Goal: Task Accomplishment & Management: Use online tool/utility

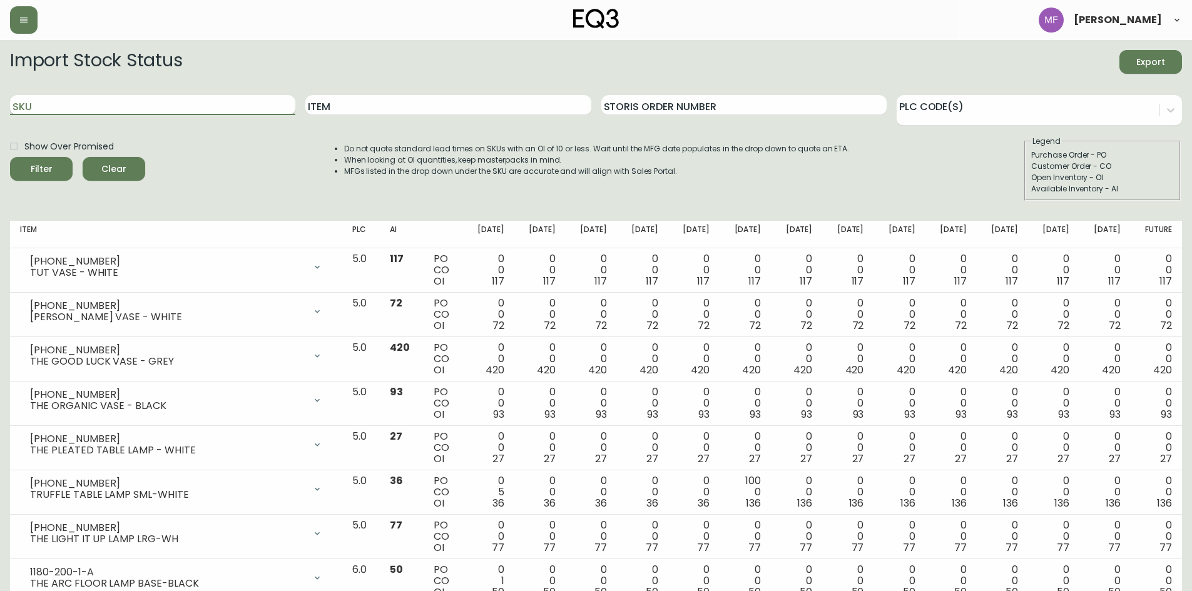
click at [137, 104] on input "SKU" at bounding box center [152, 105] width 285 height 20
paste input "[PHONE_NUMBER]"
click at [10, 157] on button "Filter" at bounding box center [41, 169] width 63 height 24
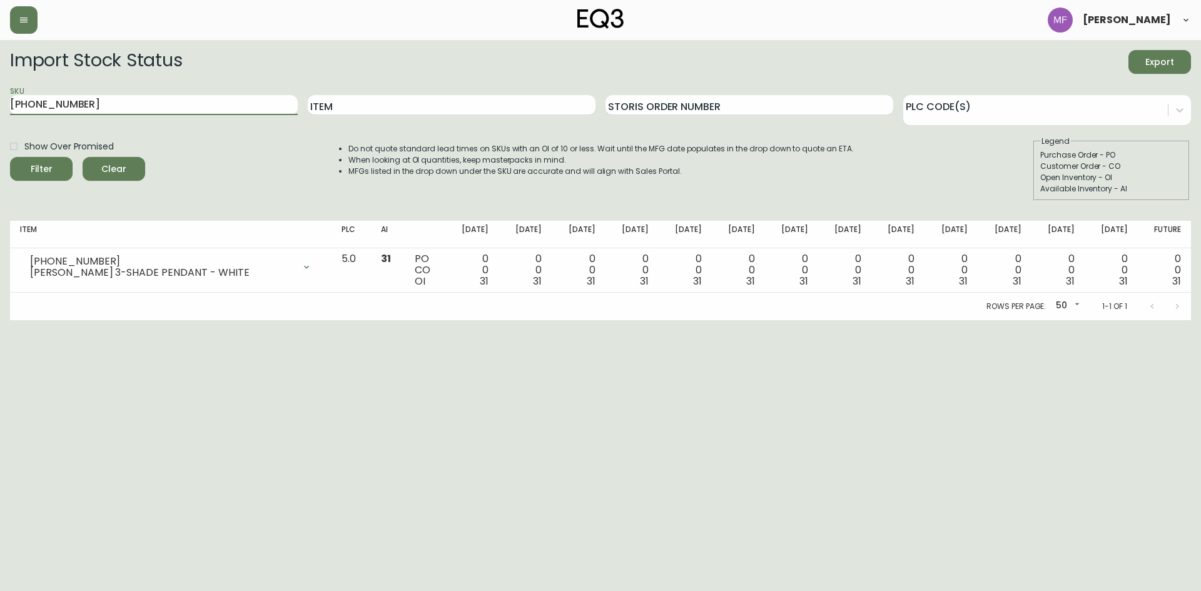
drag, startPoint x: 100, startPoint y: 106, endPoint x: -111, endPoint y: 102, distance: 211.5
click at [0, 102] on html "[PERSON_NAME] Import Stock Status Export SKU [PHONE_NUMBER] Item Storis Order N…" at bounding box center [600, 160] width 1201 height 320
paste input "020-633-13-B"
click at [10, 157] on button "Filter" at bounding box center [41, 169] width 63 height 24
drag, startPoint x: 116, startPoint y: 111, endPoint x: -56, endPoint y: 104, distance: 172.8
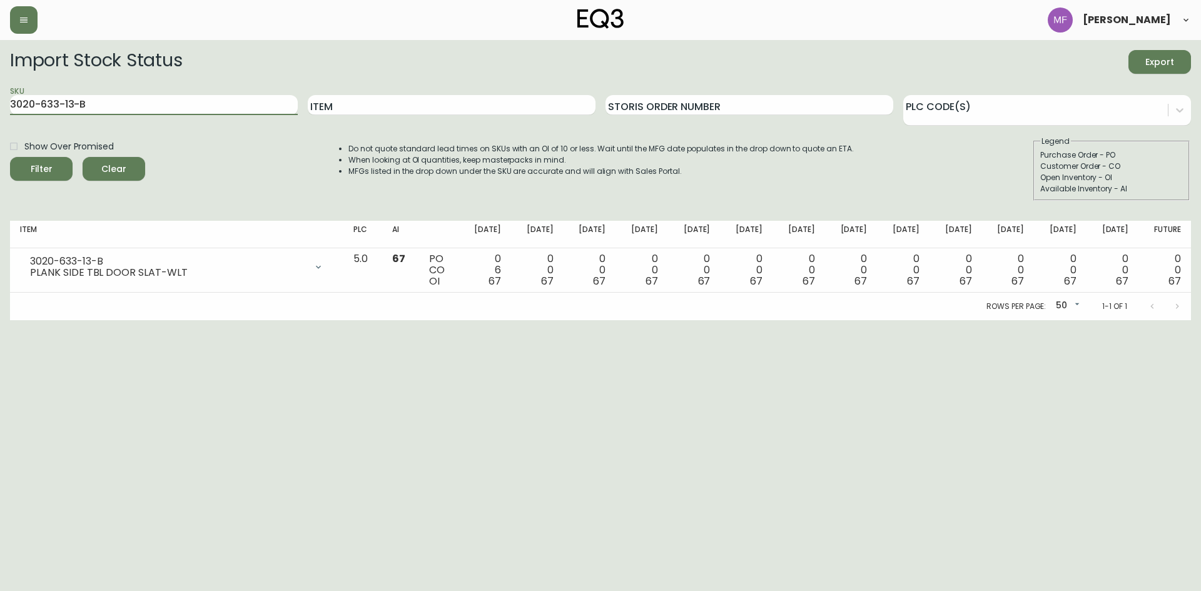
click at [0, 104] on html "[PERSON_NAME] Import Stock Status Export SKU 3020-633-13-B Item Storis Order Nu…" at bounding box center [600, 160] width 1201 height 320
paste input "28-13-A"
click at [10, 157] on button "Filter" at bounding box center [41, 169] width 63 height 24
drag, startPoint x: 103, startPoint y: 100, endPoint x: -85, endPoint y: 103, distance: 187.7
click at [0, 103] on html "[PERSON_NAME] Import Stock Status Export SKU 3020-628-13-A Item Storis Order Nu…" at bounding box center [600, 160] width 1201 height 320
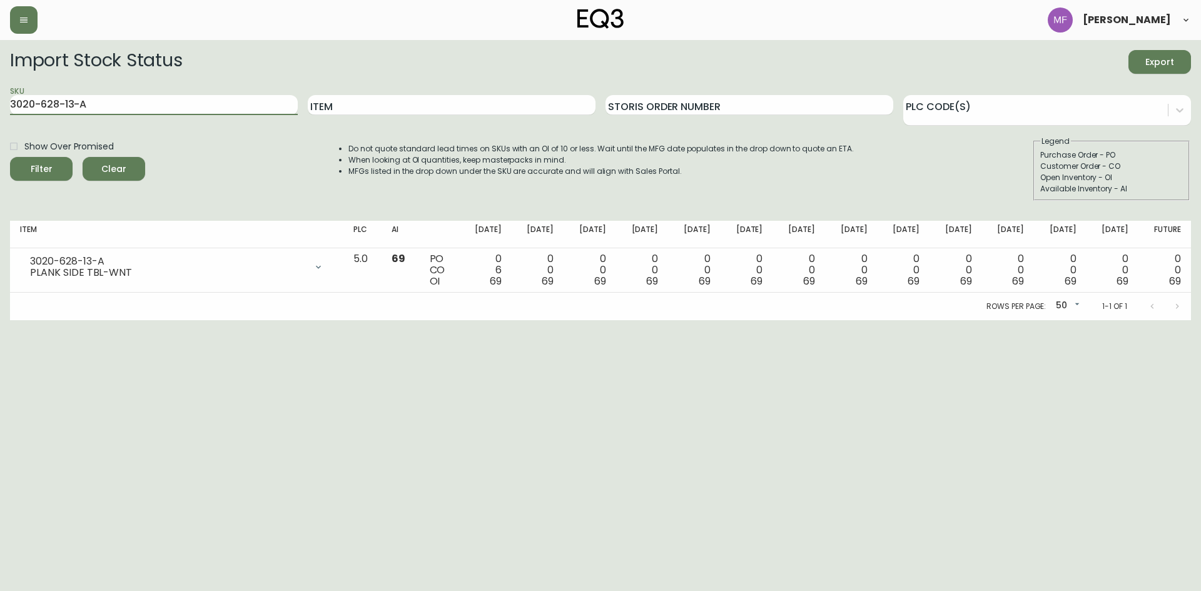
paste input "423-4-B"
click at [10, 157] on button "Filter" at bounding box center [41, 169] width 63 height 24
drag, startPoint x: 20, startPoint y: 104, endPoint x: -178, endPoint y: 104, distance: 198.3
click at [0, 104] on html "[PERSON_NAME] Import Stock Status Export SKU 3020-423-4-B Item Storis Order Num…" at bounding box center [600, 160] width 1201 height 320
paste input "35-A"
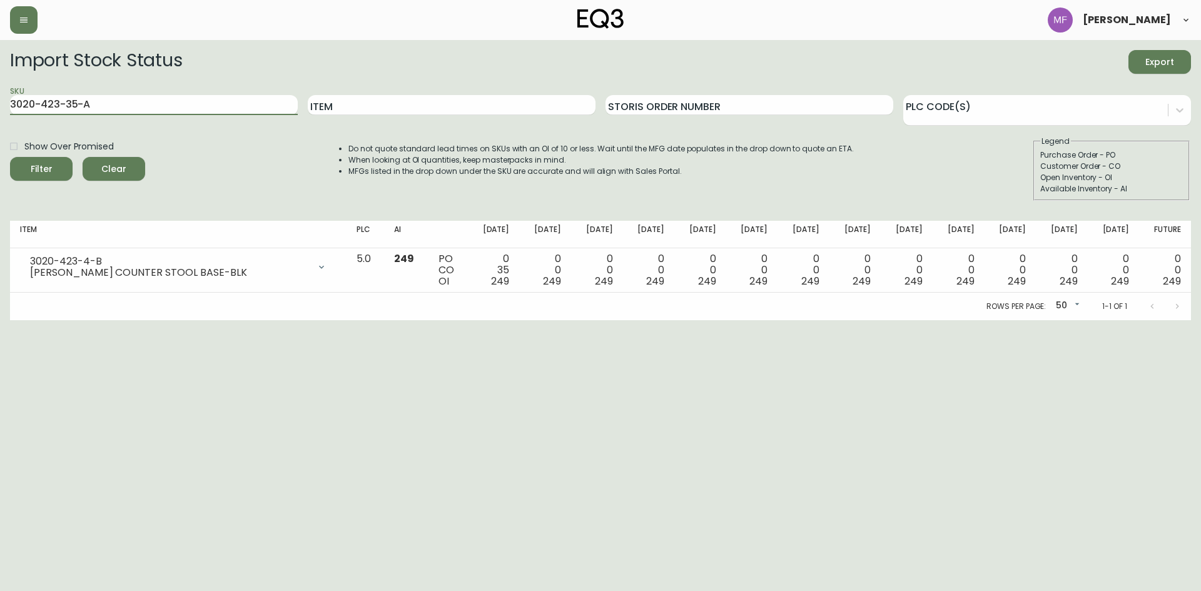
type input "3020-423-35-A"
click at [10, 157] on button "Filter" at bounding box center [41, 169] width 63 height 24
